Goal: Information Seeking & Learning: Find specific fact

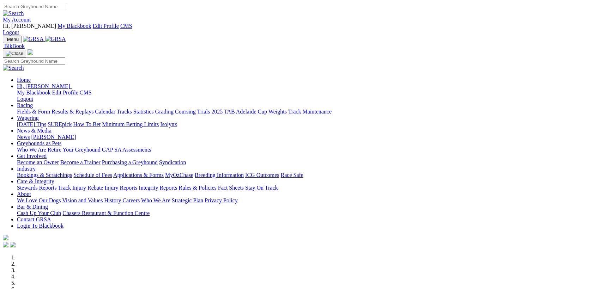
click at [33, 102] on link "Racing" at bounding box center [25, 105] width 16 height 6
click at [94, 109] on link "Results & Replays" at bounding box center [73, 112] width 42 height 6
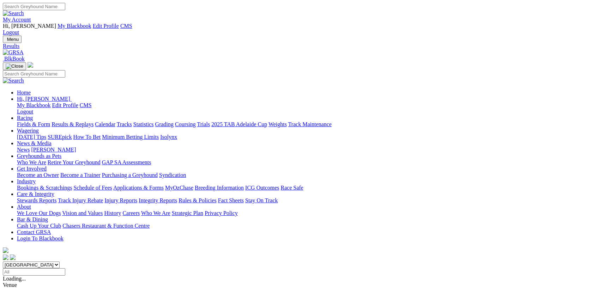
click at [65, 269] on input "Select date" at bounding box center [34, 272] width 62 height 7
type input "[DATE]"
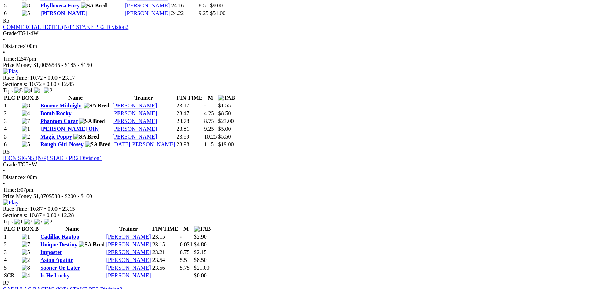
scroll to position [1006, 0]
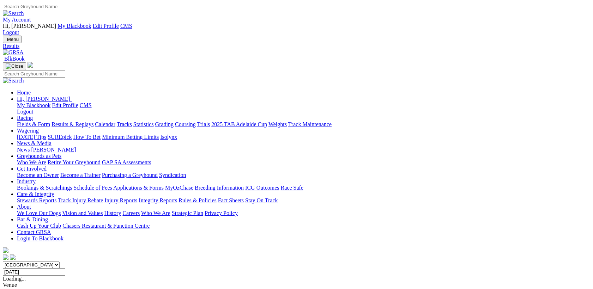
click at [65, 269] on input "[DATE]" at bounding box center [34, 272] width 62 height 7
type input "Friday, 22 Aug 2025"
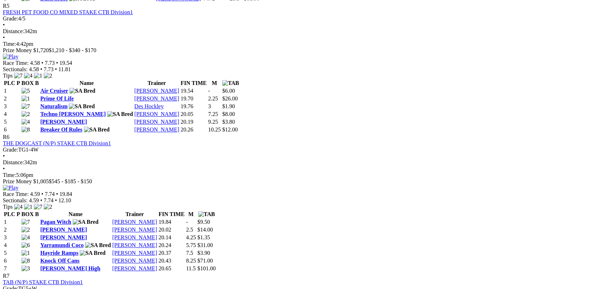
scroll to position [915, 0]
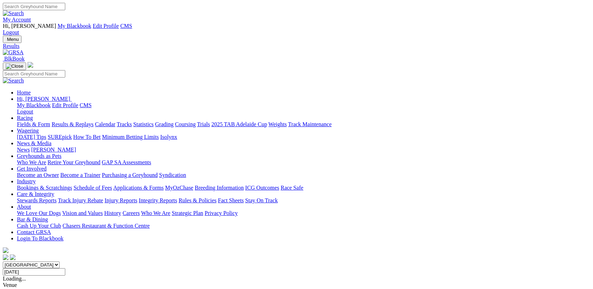
click at [350, 262] on div "South Australia New South Wales Northern Territory Queensland Tasmania Victoria…" at bounding box center [297, 269] width 588 height 14
click at [65, 269] on input "Friday, 22 Aug 2025" at bounding box center [34, 272] width 62 height 7
click at [65, 269] on input "Saturday, 23 Aug 2025" at bounding box center [34, 272] width 62 height 7
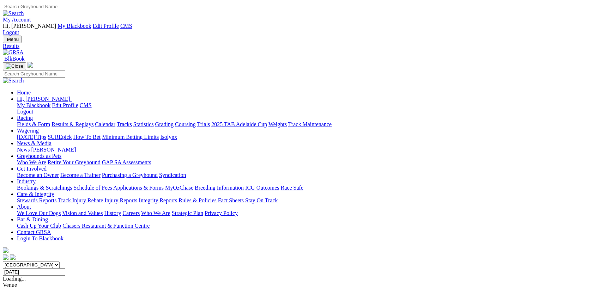
type input "Sunday, 24 Aug 2025"
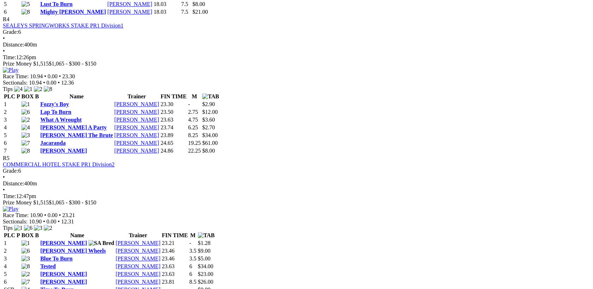
scroll to position [1006, 0]
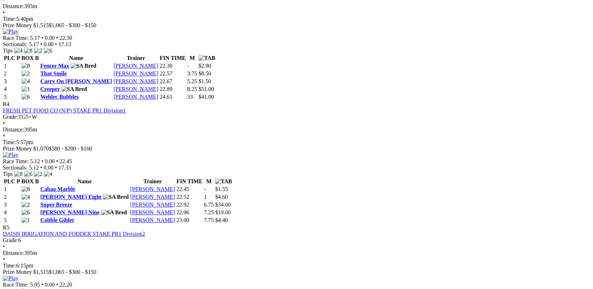
scroll to position [641, 0]
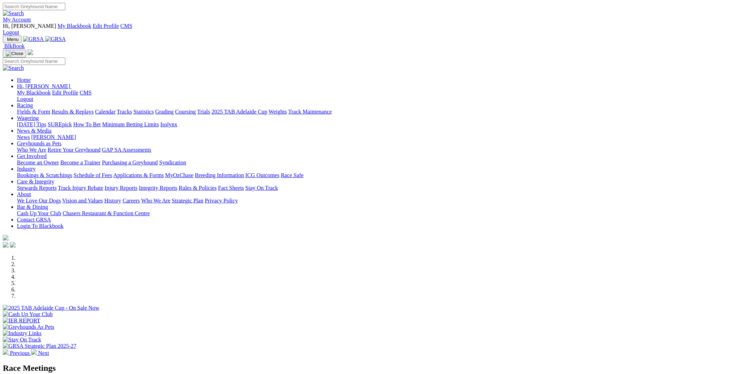
click at [31, 17] on link "My Account" at bounding box center [17, 20] width 28 height 6
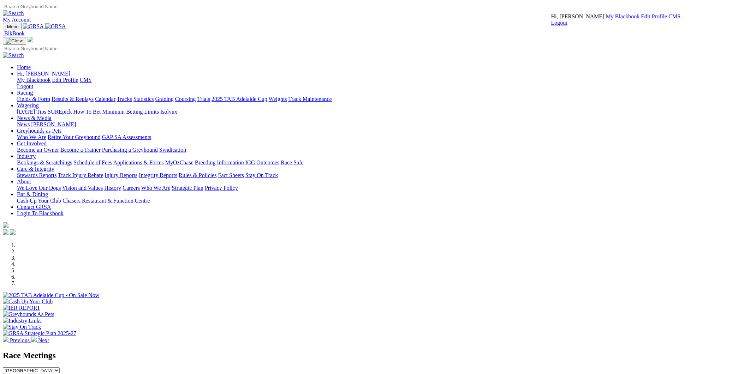
click at [668, 19] on link "CMS" at bounding box center [674, 16] width 12 height 6
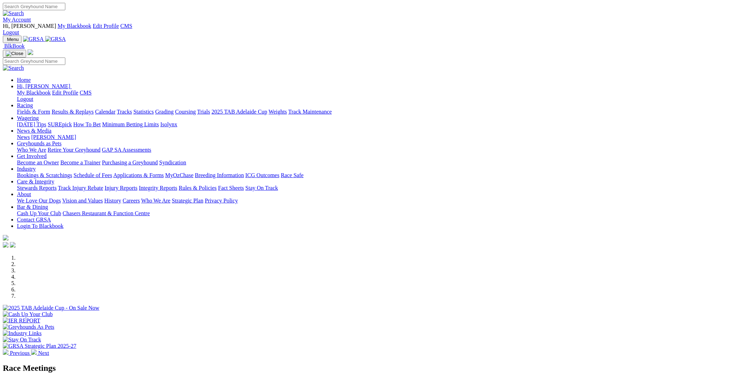
click at [39, 115] on link "Wagering" at bounding box center [28, 118] width 22 height 6
click at [177, 121] on link "Isolynx" at bounding box center [168, 124] width 17 height 6
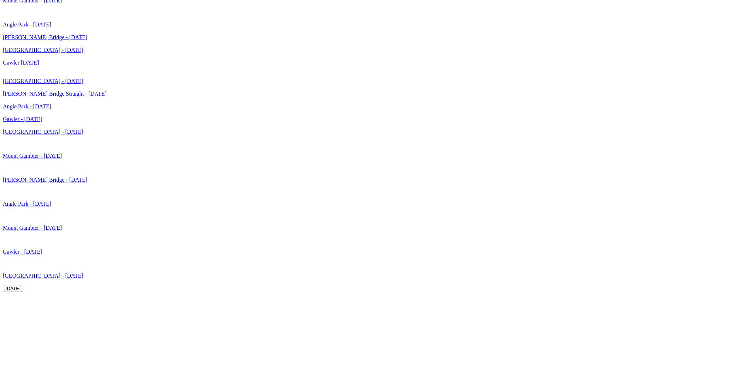
scroll to position [2024, 0]
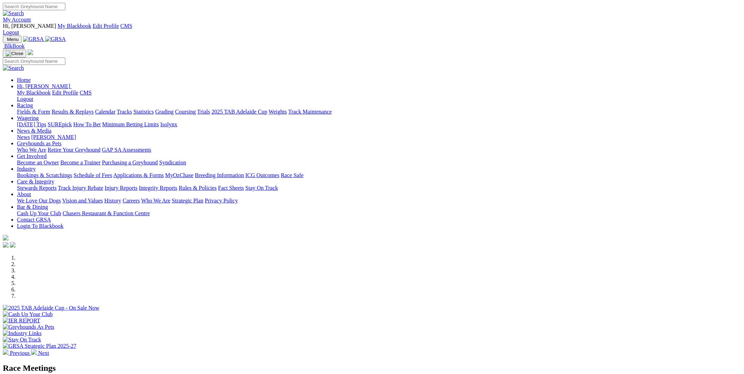
click at [177, 121] on link "Isolynx" at bounding box center [168, 124] width 17 height 6
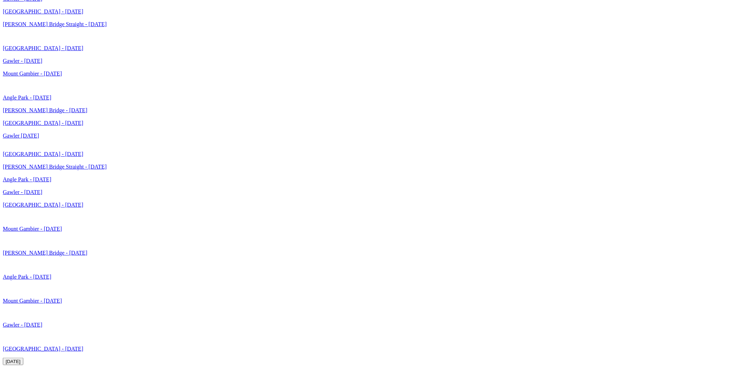
scroll to position [1932, 0]
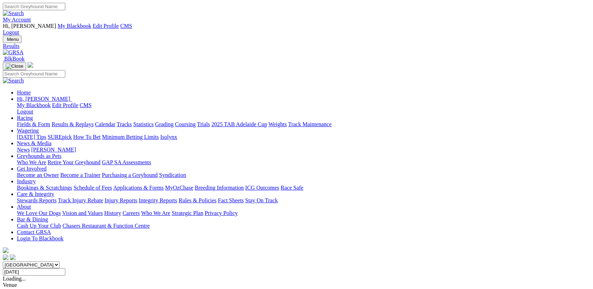
click at [65, 269] on input "Sunday, 24 Aug 2025" at bounding box center [34, 272] width 62 height 7
type input "Monday, 25 Aug 2025"
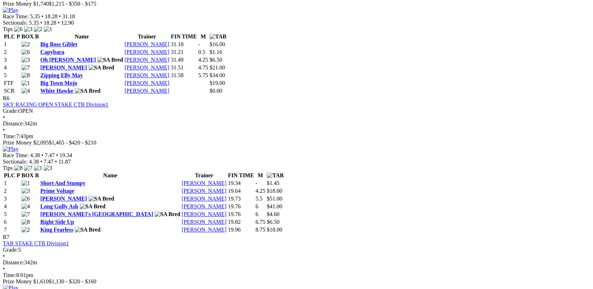
scroll to position [1006, 0]
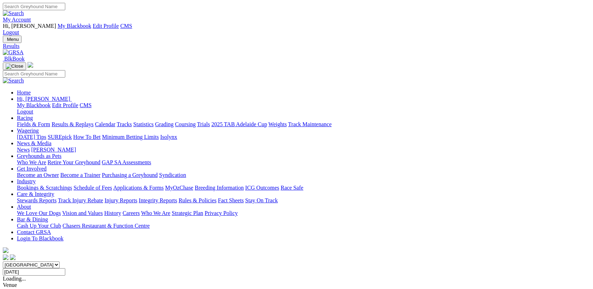
drag, startPoint x: 0, startPoint y: 0, endPoint x: 327, endPoint y: 91, distance: 339.1
click at [65, 269] on input "[DATE]" at bounding box center [34, 272] width 62 height 7
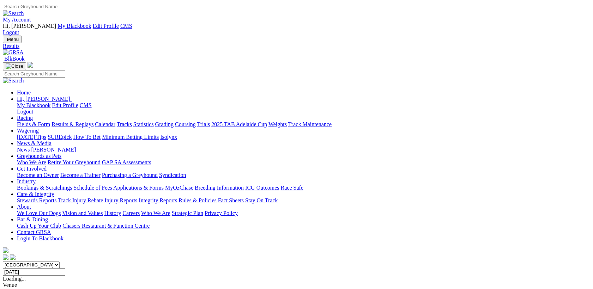
type input "[DATE]"
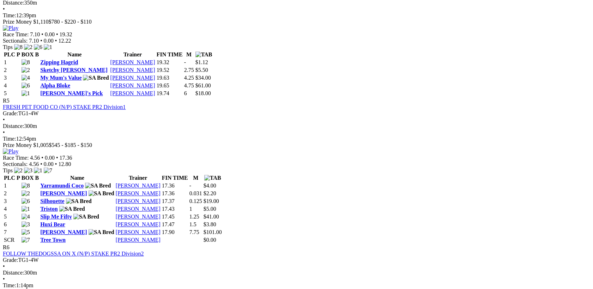
scroll to position [698, 0]
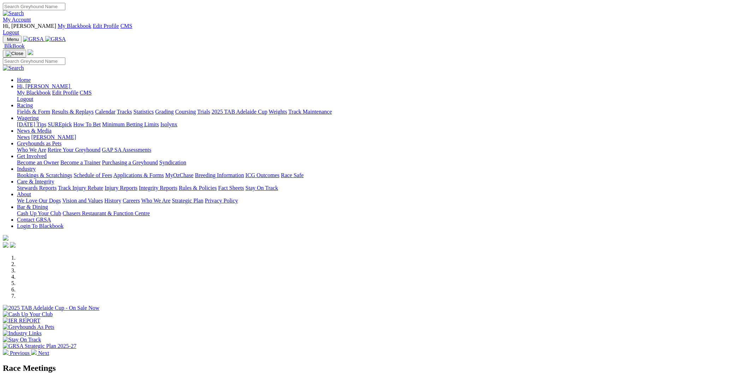
scroll to position [91, 0]
